Goal: Navigation & Orientation: Go to known website

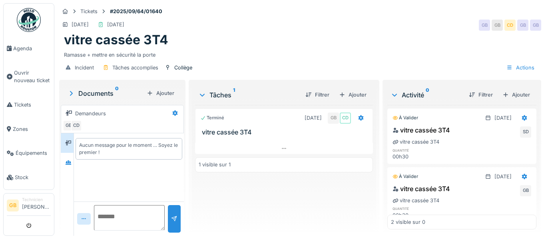
click at [25, 31] on img at bounding box center [29, 20] width 24 height 24
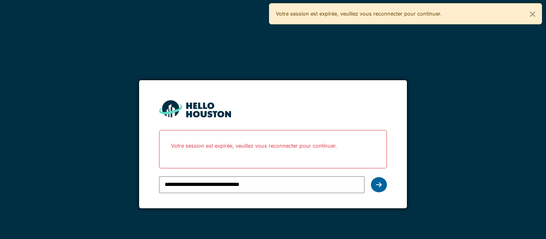
click at [380, 185] on icon at bounding box center [379, 185] width 6 height 6
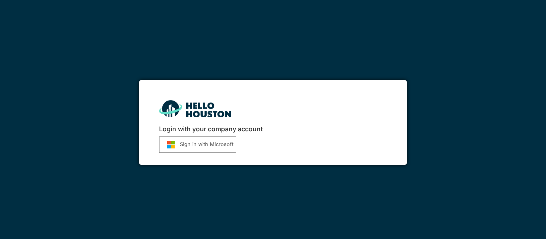
click at [201, 152] on button "Sign in with Microsoft" at bounding box center [197, 145] width 77 height 16
